Goal: Find specific page/section: Find specific page/section

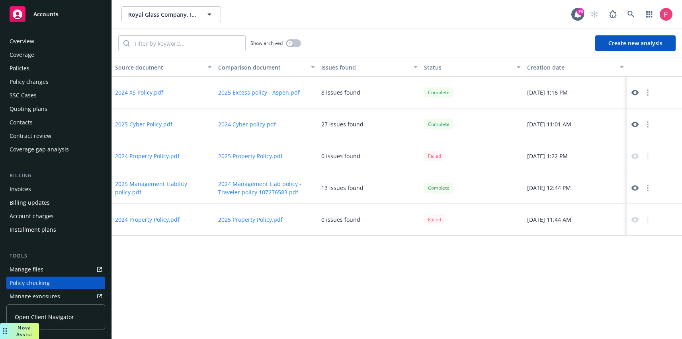
scroll to position [101, 0]
click at [37, 68] on div "Policies" at bounding box center [56, 68] width 92 height 13
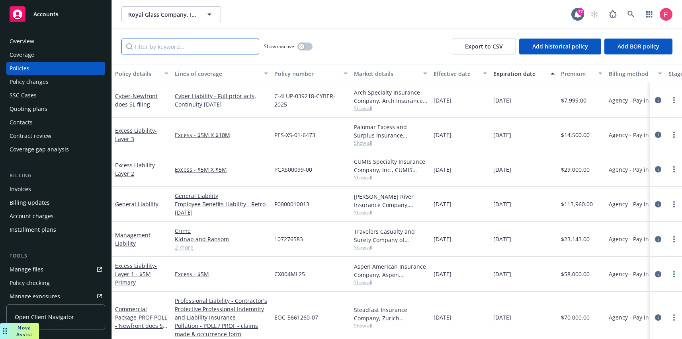
click at [152, 49] on input "Filter by keyword..." at bounding box center [190, 47] width 138 height 16
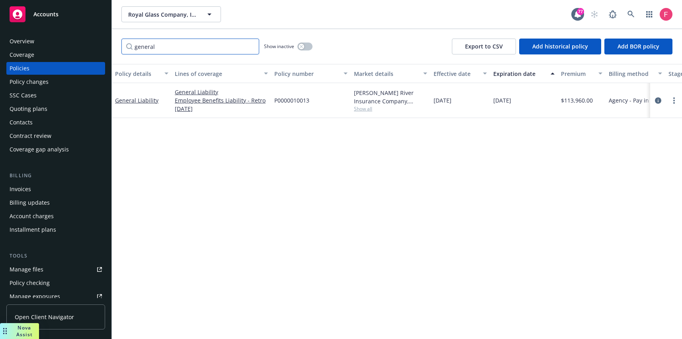
type input "general"
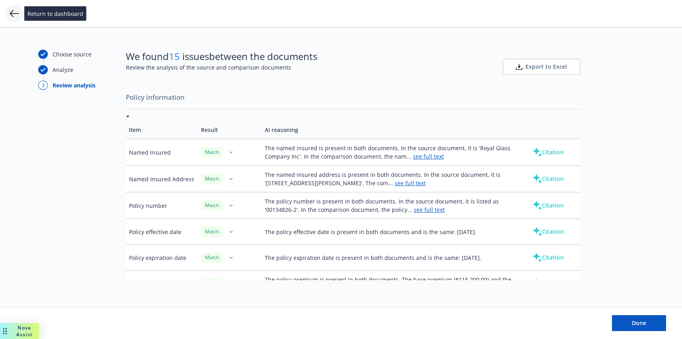
click at [14, 17] on icon at bounding box center [15, 14] width 10 height 10
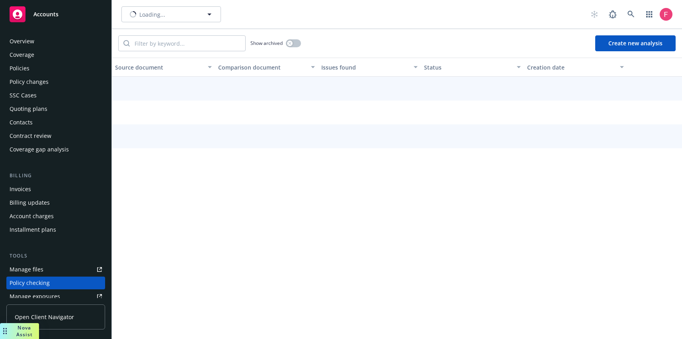
scroll to position [101, 0]
